Goal: Transaction & Acquisition: Download file/media

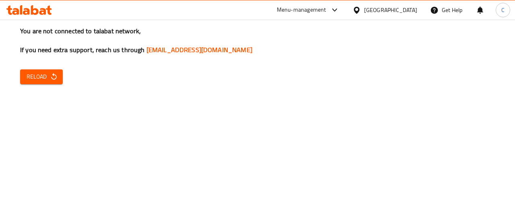
click at [55, 71] on button "Reload" at bounding box center [41, 77] width 43 height 15
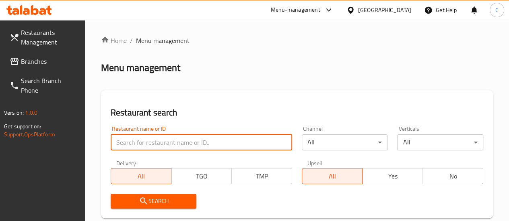
click at [140, 143] on input "search" at bounding box center [201, 143] width 181 height 16
paste input "Nellaiappar Restaurant"
type input "Nellaiappar Restaurant"
click button "Search" at bounding box center [154, 201] width 86 height 15
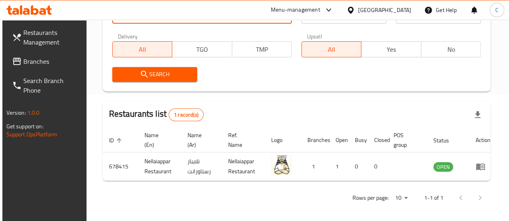
scroll to position [0, 2]
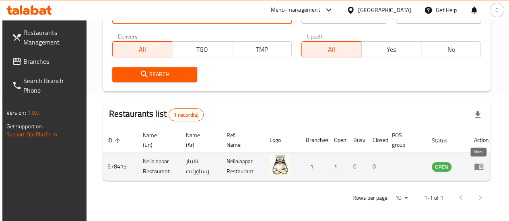
click at [475, 166] on icon "enhanced table" at bounding box center [478, 167] width 9 height 7
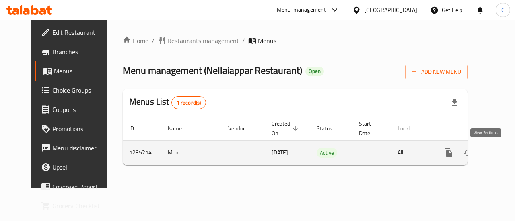
click at [502, 152] on icon "enhanced table" at bounding box center [505, 153] width 7 height 7
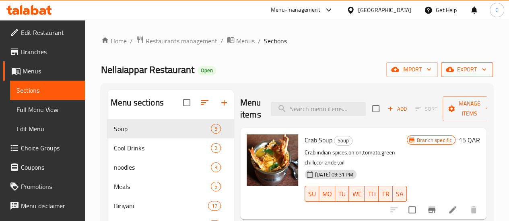
click at [484, 69] on icon "button" at bounding box center [484, 70] width 8 height 8
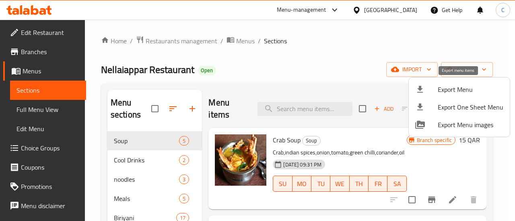
click at [465, 92] on span "Export Menu" at bounding box center [470, 90] width 66 height 10
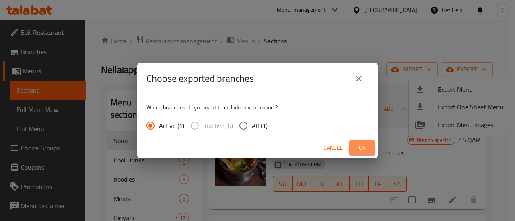
click at [365, 148] on span "Ok" at bounding box center [361, 148] width 13 height 10
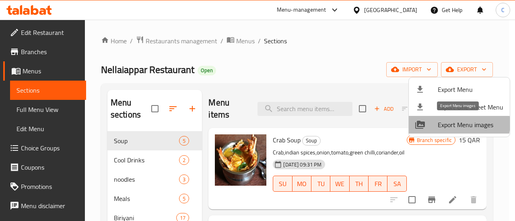
click at [458, 124] on span "Export Menu images" at bounding box center [470, 125] width 66 height 10
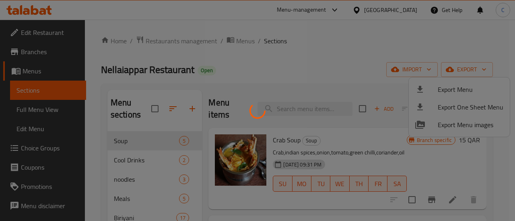
click at [257, 10] on div at bounding box center [257, 110] width 515 height 221
